Goal: Task Accomplishment & Management: Use online tool/utility

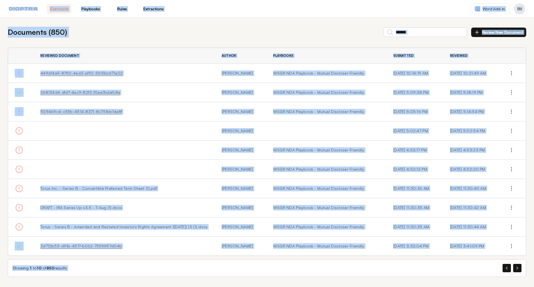
click at [483, 30] on button "Review New Document" at bounding box center [498, 32] width 55 height 9
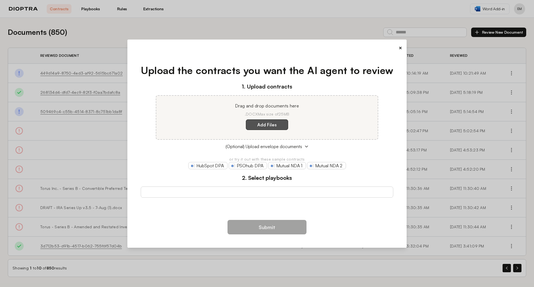
click at [259, 126] on label "Add Files" at bounding box center [267, 124] width 42 height 11
click at [0, 0] on here "Add Files" at bounding box center [0, 0] width 0 height 0
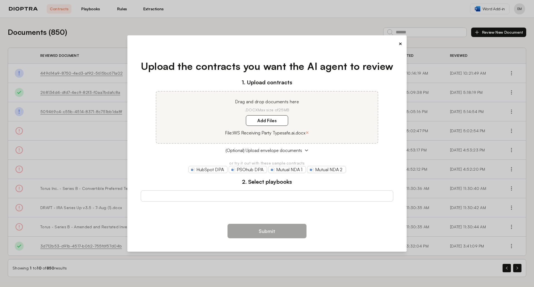
click at [259, 195] on div at bounding box center [267, 195] width 253 height 11
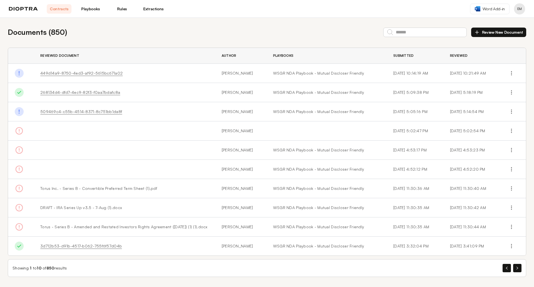
click at [500, 34] on button "Review New Document" at bounding box center [498, 32] width 55 height 9
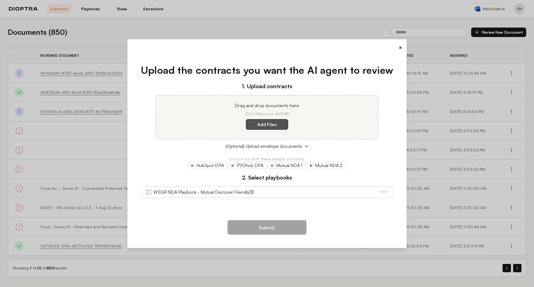
click at [275, 123] on label "Add Files" at bounding box center [267, 124] width 42 height 11
click at [0, 0] on here "Add Files" at bounding box center [0, 0] width 0 height 0
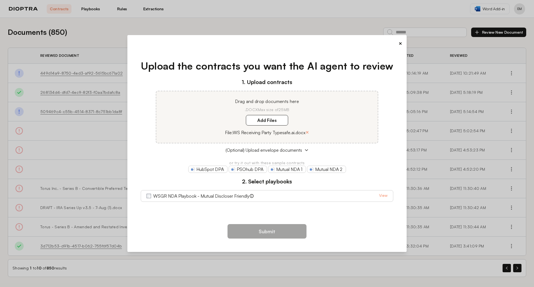
click at [385, 195] on link "View" at bounding box center [383, 195] width 8 height 7
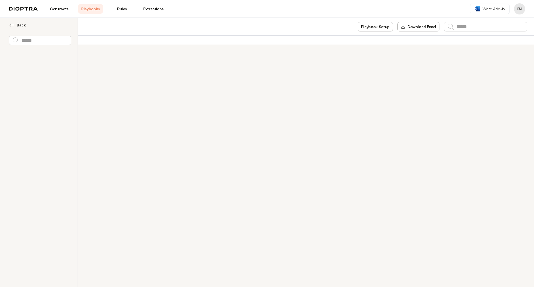
click at [14, 27] on img at bounding box center [12, 25] width 6 height 6
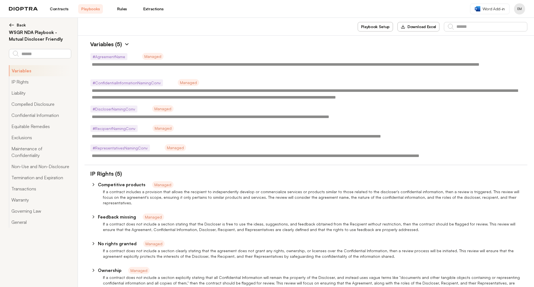
click at [11, 23] on img at bounding box center [12, 25] width 6 height 6
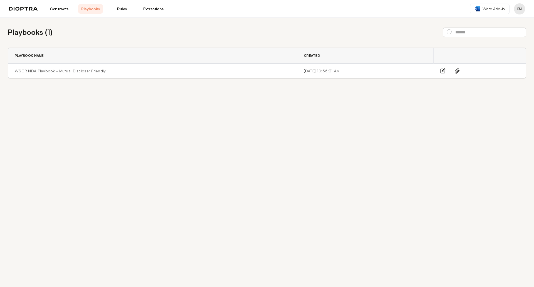
click at [21, 7] on img at bounding box center [23, 9] width 29 height 4
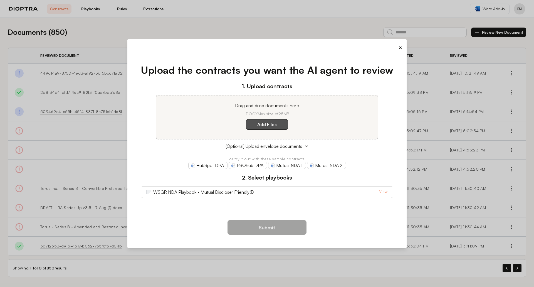
click at [268, 125] on label "Add Files" at bounding box center [267, 124] width 42 height 11
click at [0, 0] on here "Add Files" at bounding box center [0, 0] width 0 height 0
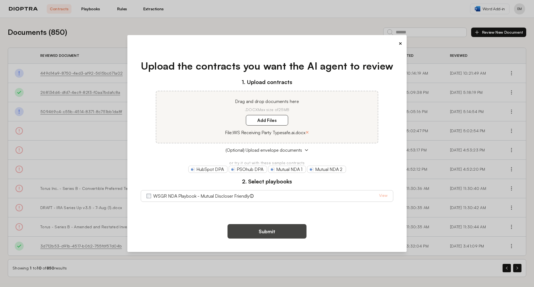
click at [265, 233] on button "Submit" at bounding box center [266, 231] width 79 height 14
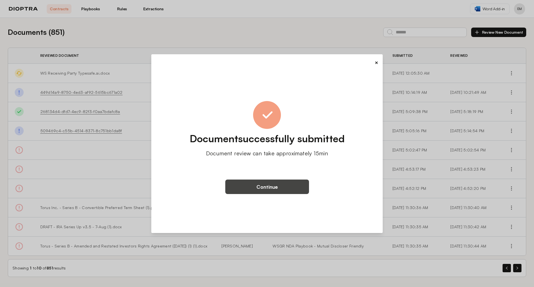
click at [271, 190] on button "Continue" at bounding box center [267, 186] width 84 height 14
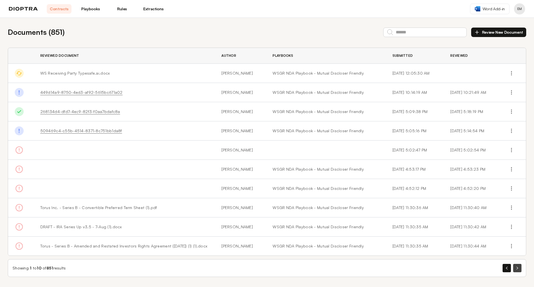
click at [515, 267] on button "button" at bounding box center [517, 268] width 8 height 8
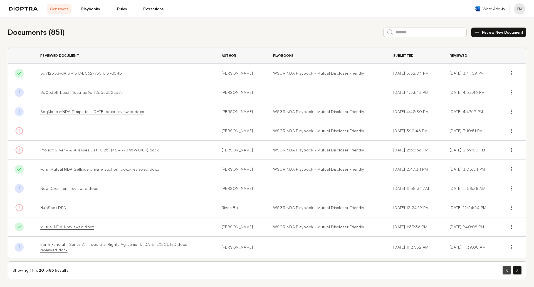
click at [503, 269] on button "button" at bounding box center [507, 270] width 8 height 8
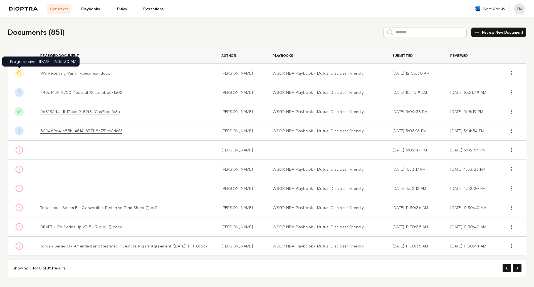
click at [20, 76] on img at bounding box center [19, 73] width 9 height 9
click at [513, 92] on icon "button" at bounding box center [512, 93] width 6 height 6
click at [476, 41] on div "Documents ( 851 ) Review New Document Reviewed Document Author Playbooks Submit…" at bounding box center [267, 152] width 534 height 268
